Goal: Task Accomplishment & Management: Use online tool/utility

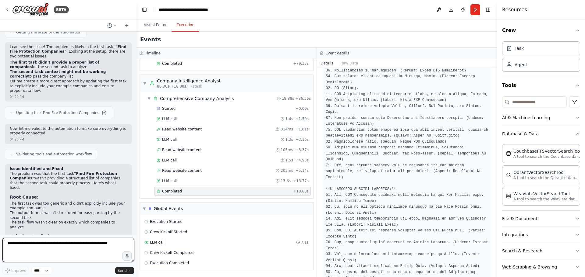
click at [63, 251] on textarea at bounding box center [68, 250] width 132 height 24
drag, startPoint x: 112, startPoint y: 247, endPoint x: 116, endPoint y: 248, distance: 3.9
click at [114, 247] on textarea at bounding box center [68, 250] width 132 height 24
type textarea "**********"
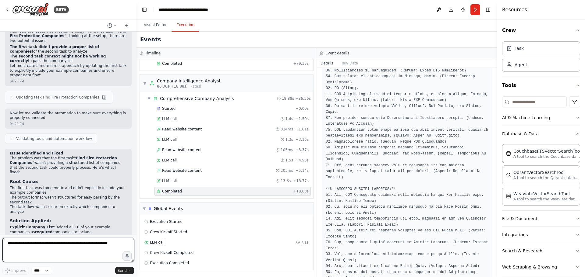
scroll to position [1937, 0]
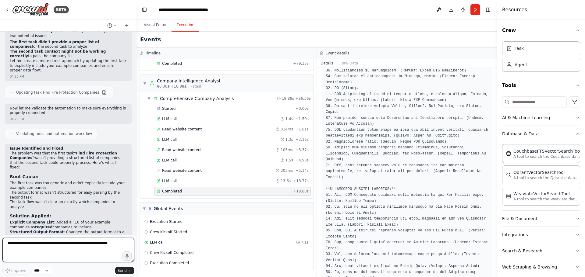
click at [83, 248] on textarea at bounding box center [68, 250] width 132 height 24
type textarea "********"
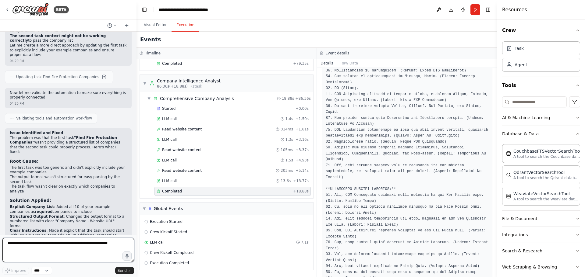
scroll to position [1958, 0]
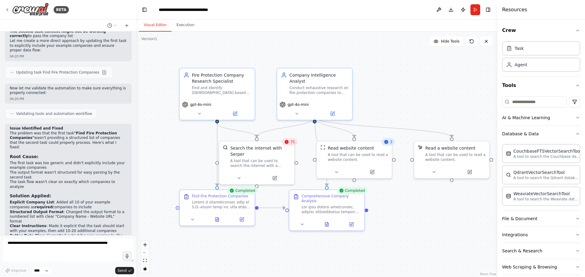
click at [155, 26] on button "Visual Editor" at bounding box center [155, 25] width 33 height 13
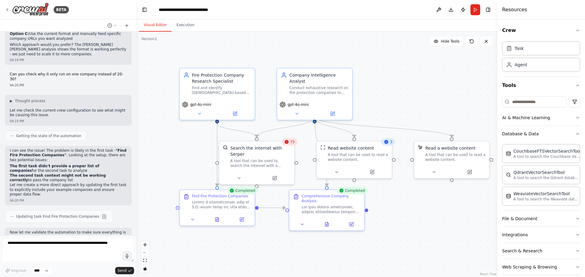
scroll to position [1805, 0]
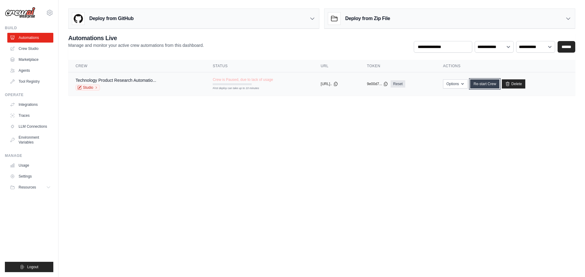
click at [499, 84] on link "Re-start Crew" at bounding box center [484, 83] width 29 height 9
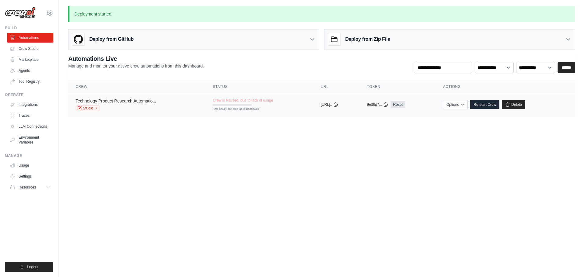
click at [139, 101] on link "Technology Product Research Automatio..." at bounding box center [116, 101] width 81 height 5
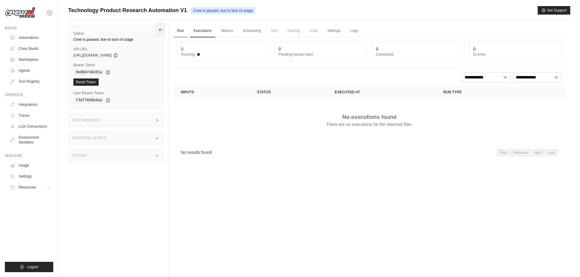
click at [181, 32] on link "Run" at bounding box center [181, 31] width 14 height 13
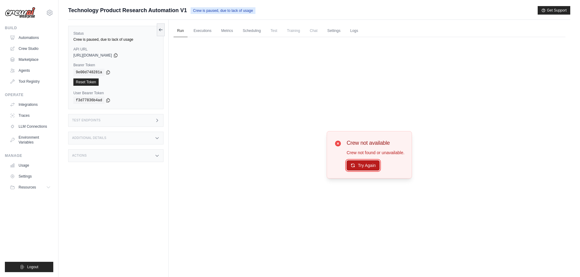
click at [364, 167] on button "Try Again" at bounding box center [363, 165] width 33 height 10
click at [364, 168] on button "Try Again" at bounding box center [363, 165] width 33 height 10
click at [30, 39] on link "Automations" at bounding box center [31, 38] width 46 height 10
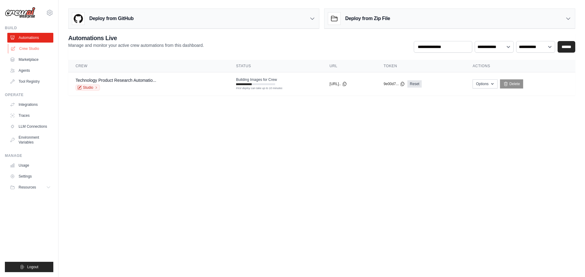
click at [33, 45] on link "Crew Studio" at bounding box center [31, 49] width 46 height 10
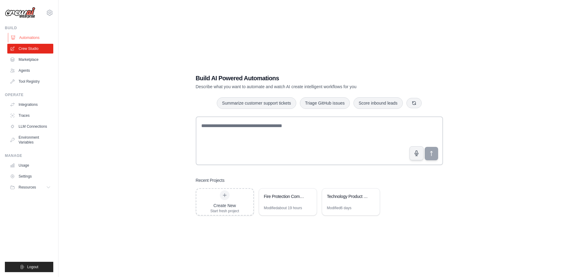
click at [24, 38] on link "Automations" at bounding box center [31, 38] width 46 height 10
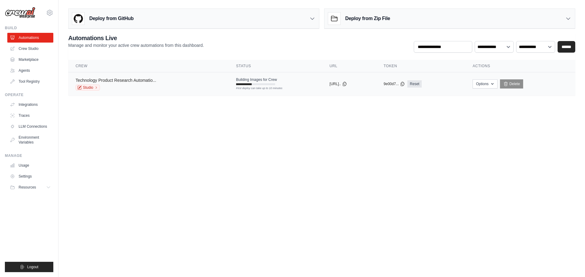
click at [139, 82] on link "Technology Product Research Automatio..." at bounding box center [116, 80] width 81 height 5
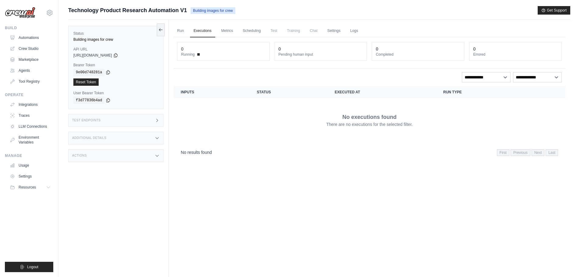
click at [88, 82] on div "copied" at bounding box center [82, 78] width 13 height 7
click at [180, 27] on link "Run" at bounding box center [181, 31] width 14 height 13
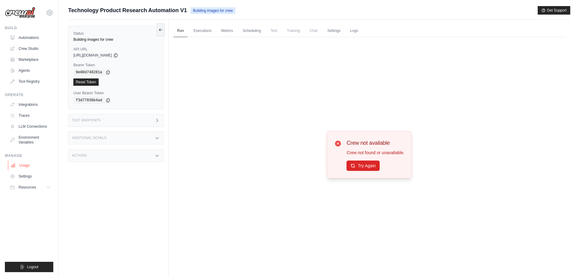
click at [31, 164] on link "Usage" at bounding box center [31, 166] width 46 height 10
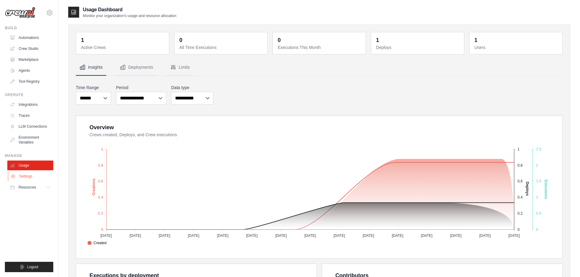
click at [31, 176] on link "Settings" at bounding box center [31, 177] width 46 height 10
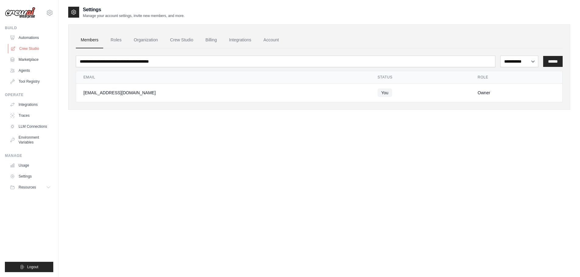
click at [28, 51] on link "Crew Studio" at bounding box center [31, 49] width 46 height 10
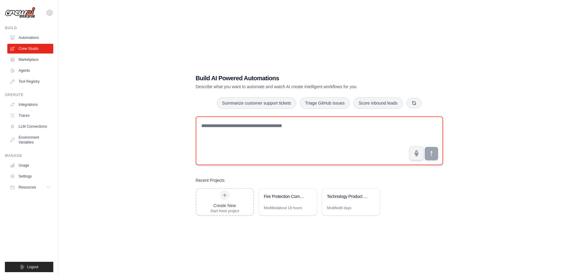
click at [272, 150] on textarea at bounding box center [319, 141] width 247 height 49
paste textarea "**********"
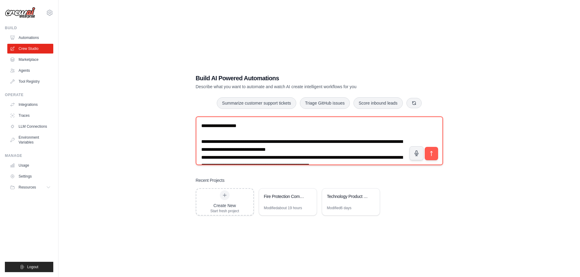
click at [202, 126] on textarea at bounding box center [319, 141] width 247 height 49
paste textarea "**********"
type textarea "**********"
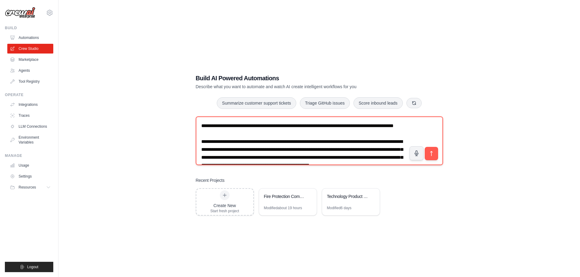
scroll to position [471, 0]
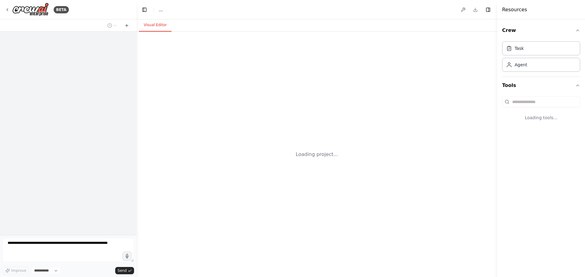
select select "****"
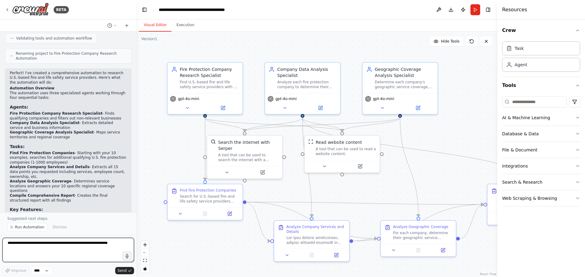
scroll to position [979, 0]
